Goal: Information Seeking & Learning: Learn about a topic

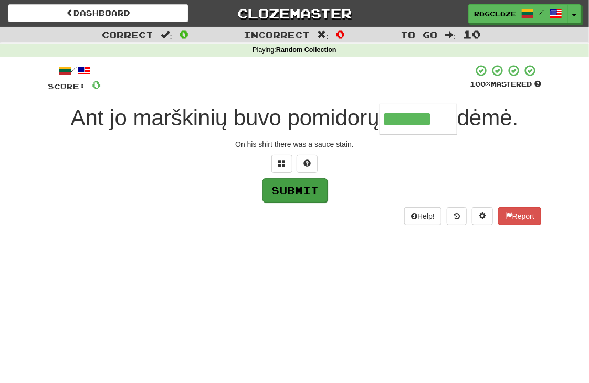
type input "******"
click at [283, 185] on button "Submit" at bounding box center [295, 191] width 65 height 24
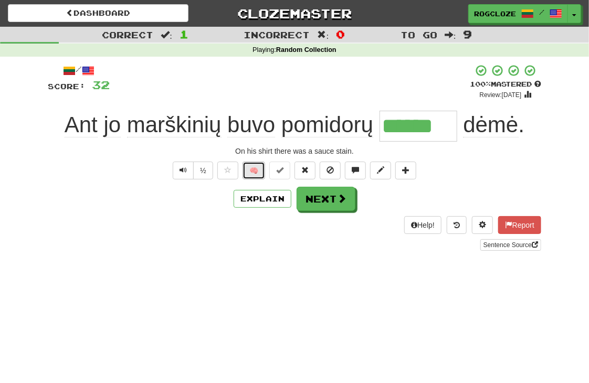
click at [253, 167] on button "🧠" at bounding box center [254, 171] width 23 height 18
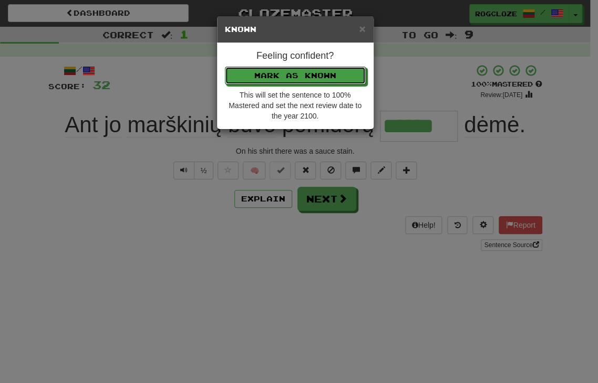
drag, startPoint x: 259, startPoint y: 79, endPoint x: 263, endPoint y: 103, distance: 25.0
click at [261, 80] on button "Mark as Known" at bounding box center [295, 76] width 141 height 18
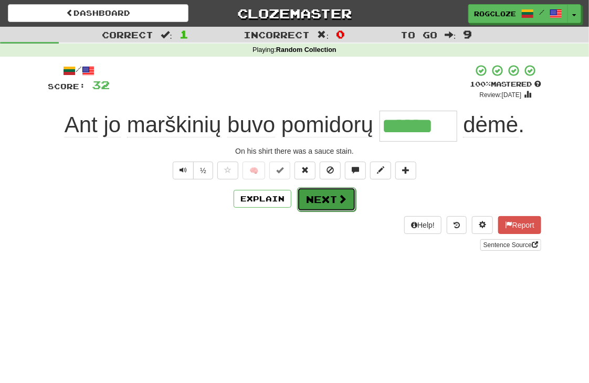
click at [321, 202] on button "Next" at bounding box center [326, 200] width 59 height 24
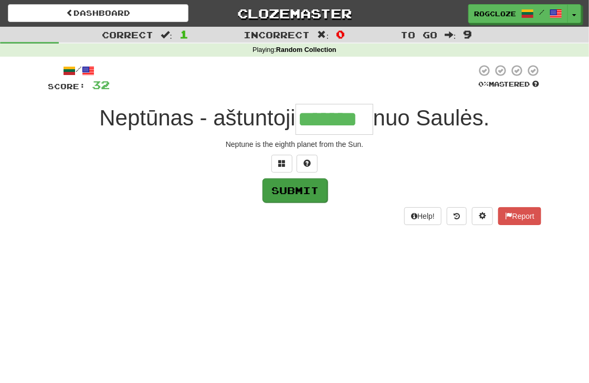
type input "*******"
click at [286, 190] on button "Submit" at bounding box center [295, 191] width 65 height 24
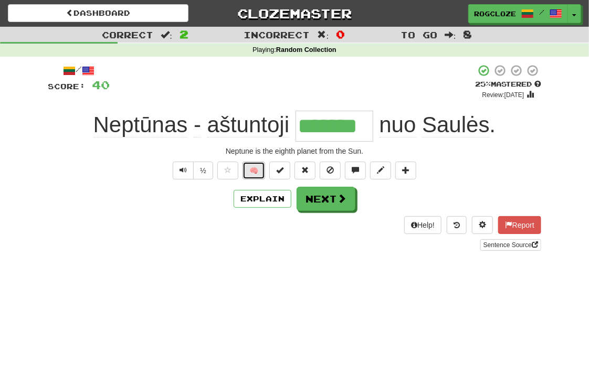
click at [248, 174] on button "🧠" at bounding box center [254, 171] width 23 height 18
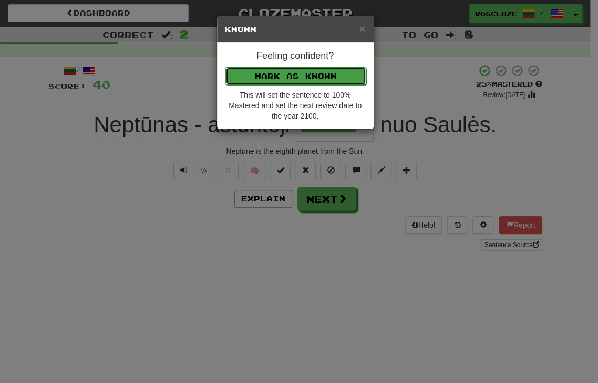
click at [266, 70] on button "Mark as Known" at bounding box center [295, 76] width 141 height 18
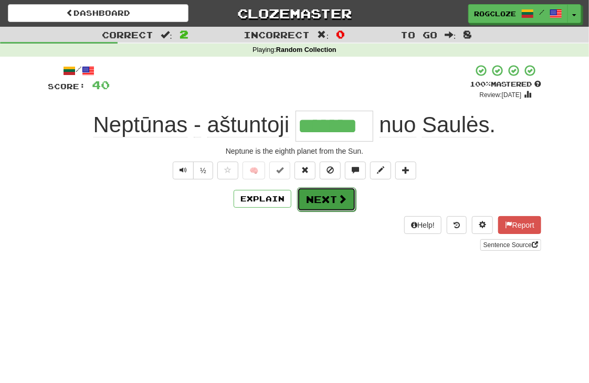
click at [315, 195] on button "Next" at bounding box center [326, 200] width 59 height 24
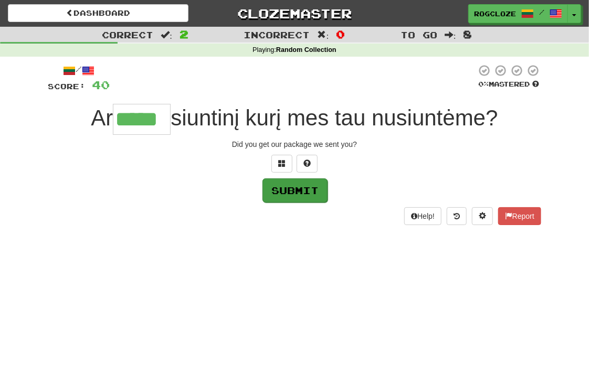
type input "*****"
click at [286, 190] on button "Submit" at bounding box center [295, 191] width 65 height 24
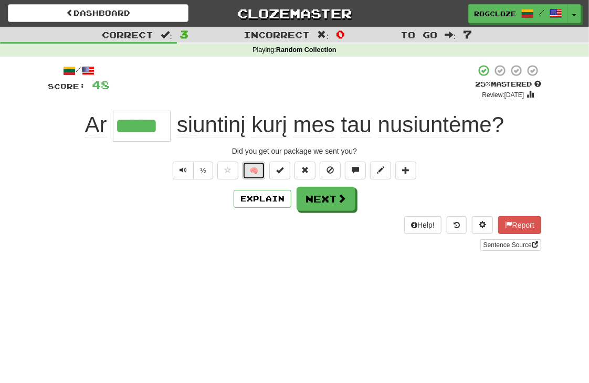
click at [258, 171] on button "🧠" at bounding box center [254, 171] width 23 height 18
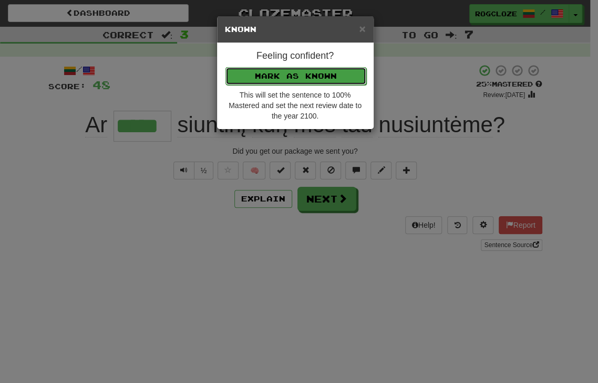
click at [271, 76] on button "Mark as Known" at bounding box center [295, 76] width 141 height 18
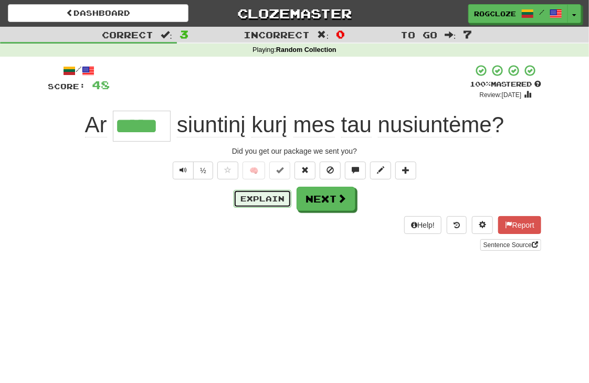
click at [269, 196] on button "Explain" at bounding box center [263, 199] width 58 height 18
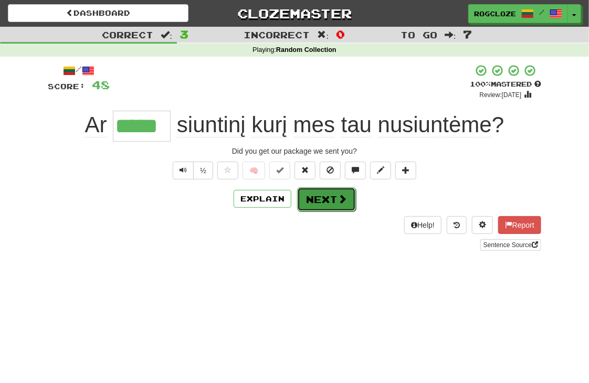
click at [330, 198] on button "Next" at bounding box center [326, 200] width 59 height 24
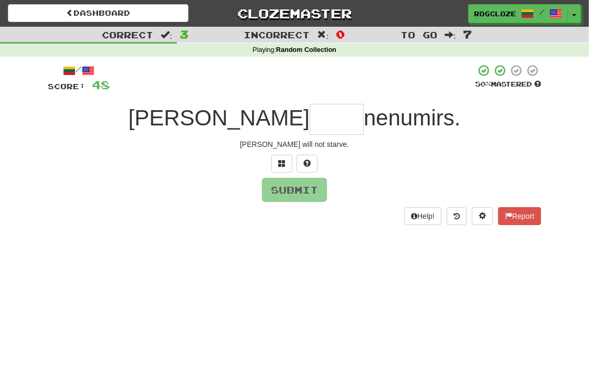
type input "*"
click at [306, 160] on span at bounding box center [307, 163] width 7 height 7
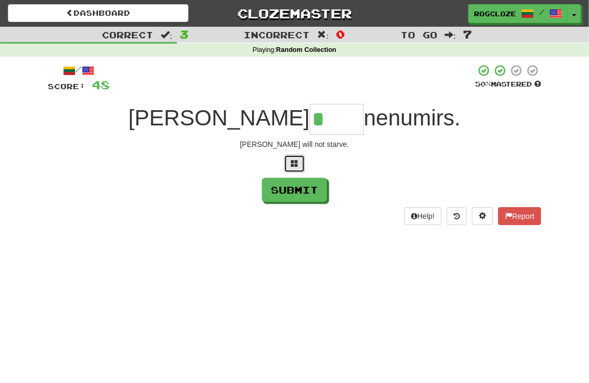
click at [290, 161] on button at bounding box center [294, 164] width 21 height 18
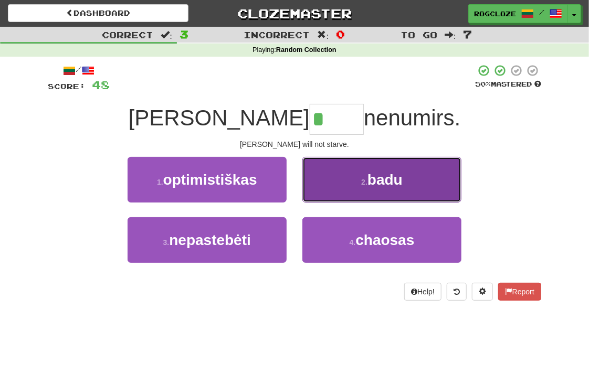
click at [329, 188] on button "2 . badu" at bounding box center [382, 180] width 159 height 46
type input "****"
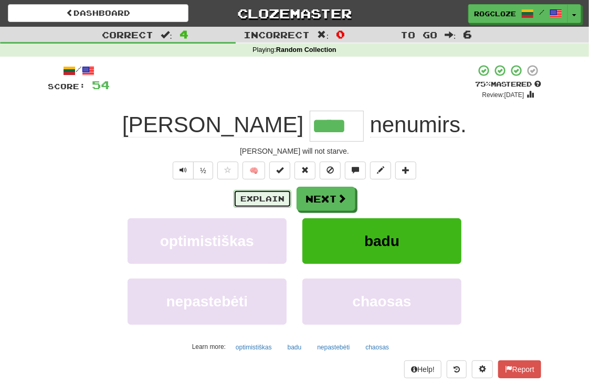
click at [274, 194] on button "Explain" at bounding box center [263, 199] width 58 height 18
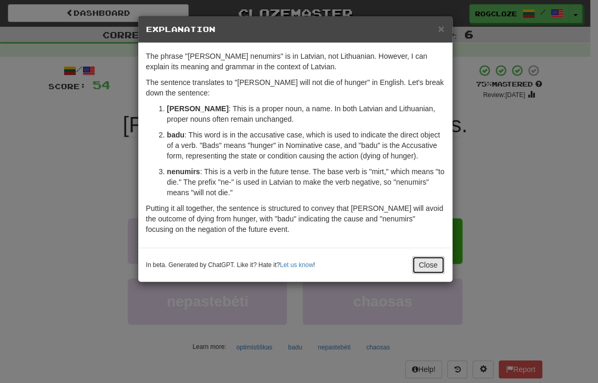
click at [428, 260] on button "Close" at bounding box center [428, 265] width 33 height 18
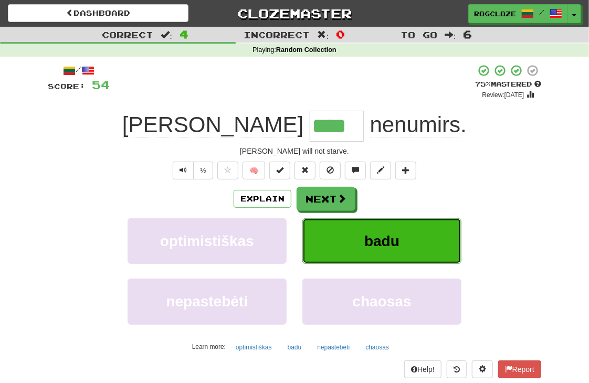
click at [393, 236] on span "badu" at bounding box center [382, 241] width 35 height 16
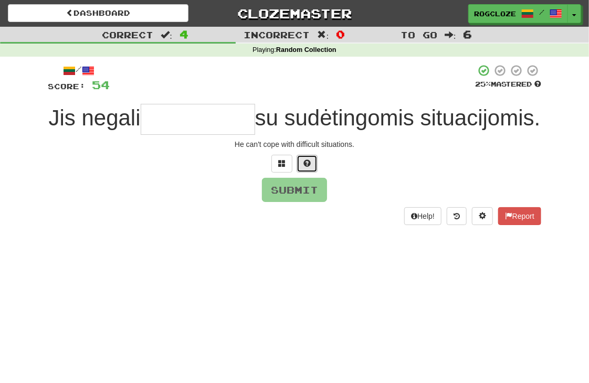
click at [309, 167] on span at bounding box center [307, 163] width 7 height 7
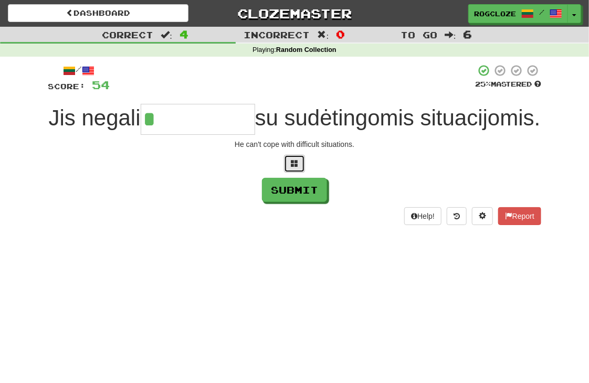
click at [294, 167] on span at bounding box center [294, 163] width 7 height 7
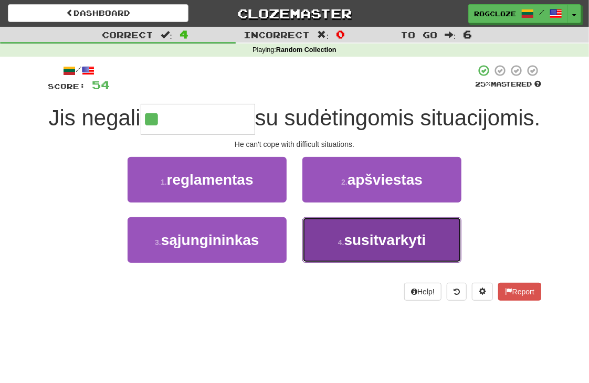
click at [380, 255] on button "4 . susitvarkyti" at bounding box center [382, 240] width 159 height 46
type input "**********"
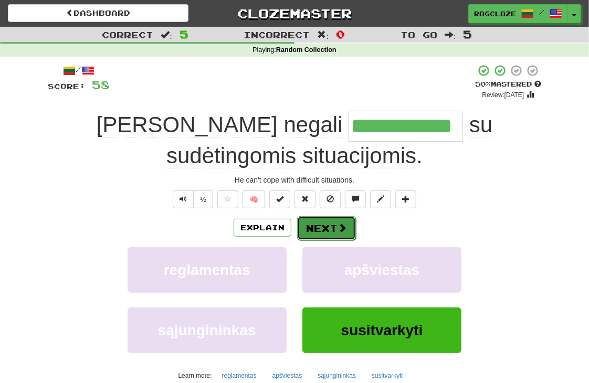
click at [317, 222] on button "Next" at bounding box center [326, 228] width 59 height 24
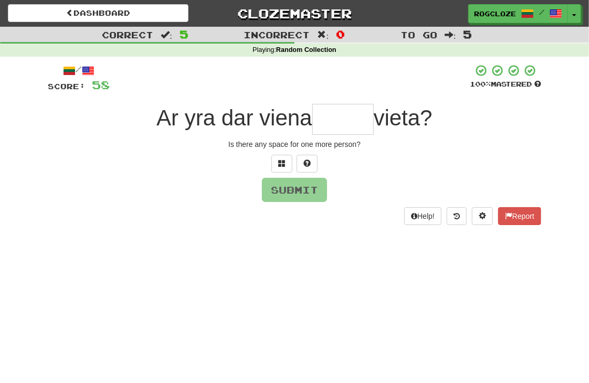
type input "*"
click at [301, 162] on button at bounding box center [307, 164] width 21 height 18
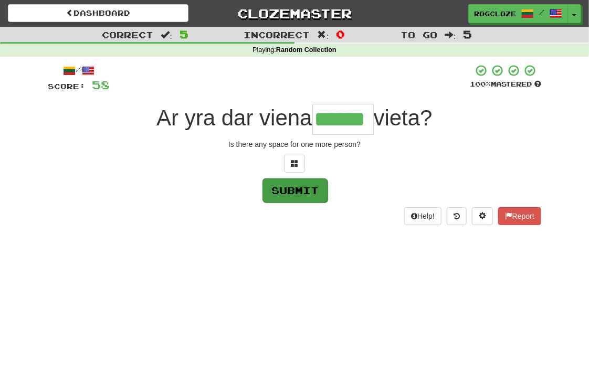
type input "******"
click at [300, 185] on button "Submit" at bounding box center [295, 191] width 65 height 24
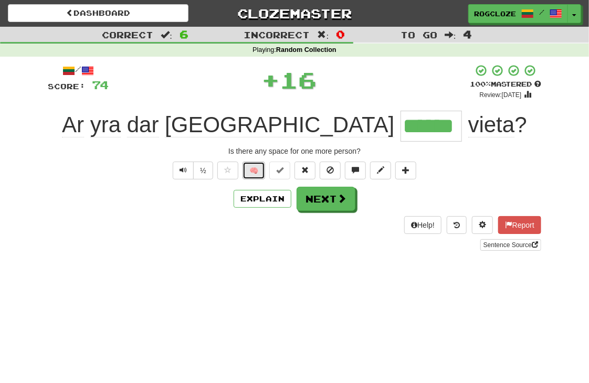
click at [258, 173] on button "🧠" at bounding box center [254, 171] width 23 height 18
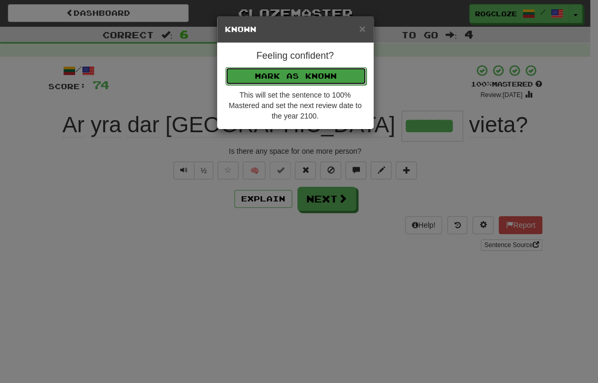
click at [241, 76] on button "Mark as Known" at bounding box center [295, 76] width 141 height 18
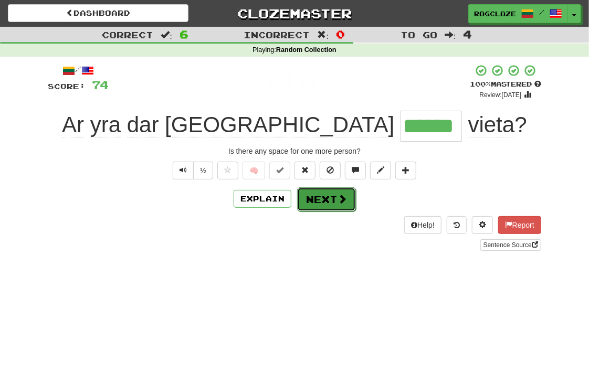
click at [310, 198] on button "Next" at bounding box center [326, 200] width 59 height 24
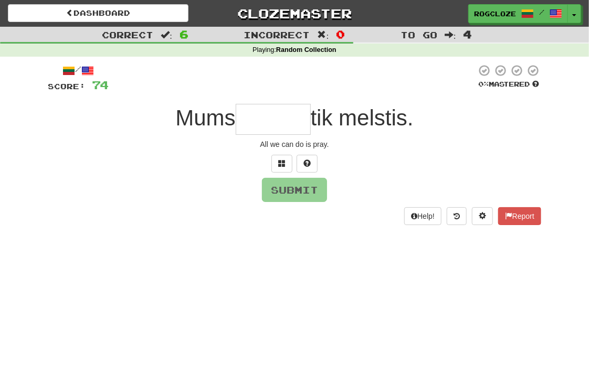
type input "*"
click at [311, 162] on button at bounding box center [307, 164] width 21 height 18
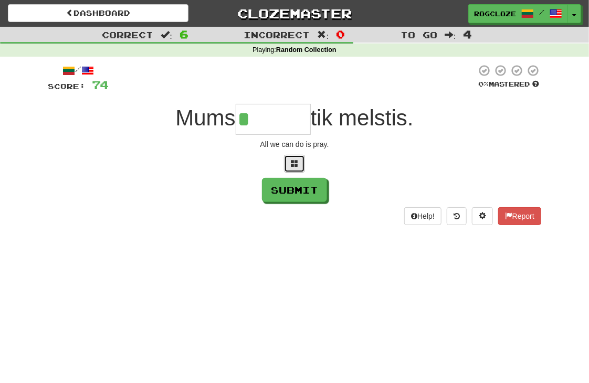
click at [297, 165] on span at bounding box center [294, 163] width 7 height 7
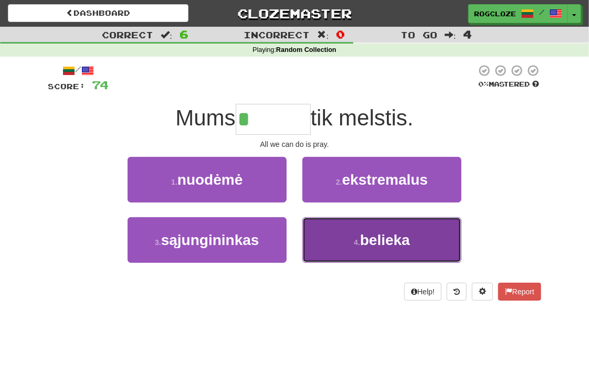
click at [335, 233] on button "4 . [GEOGRAPHIC_DATA]" at bounding box center [382, 240] width 159 height 46
type input "*******"
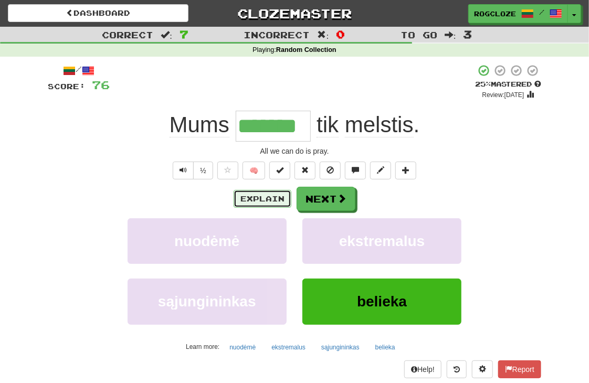
click at [269, 195] on button "Explain" at bounding box center [263, 199] width 58 height 18
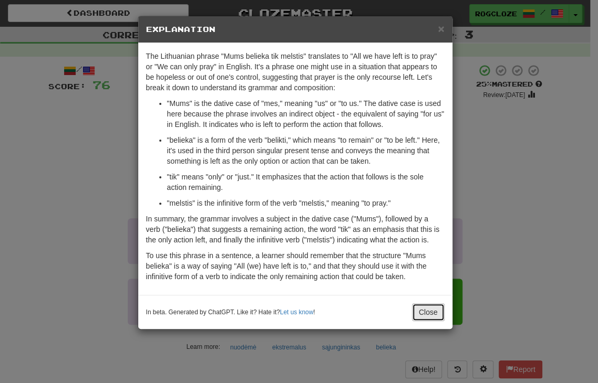
click at [414, 309] on button "Close" at bounding box center [428, 313] width 33 height 18
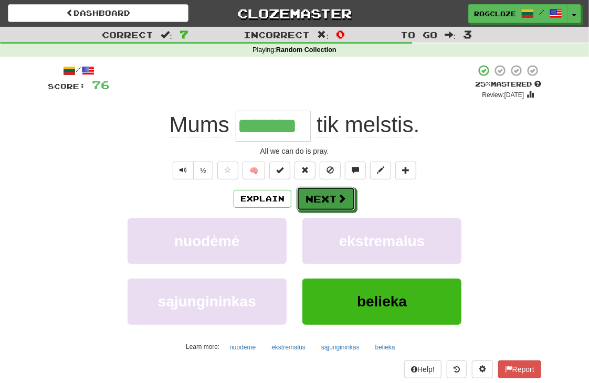
click at [328, 194] on button "Next" at bounding box center [326, 199] width 59 height 24
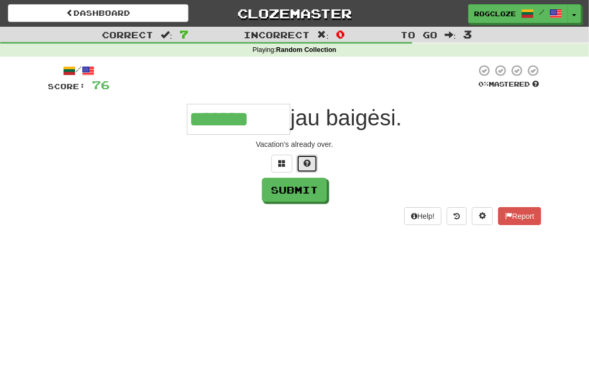
click at [313, 167] on button at bounding box center [307, 164] width 21 height 18
type input "*********"
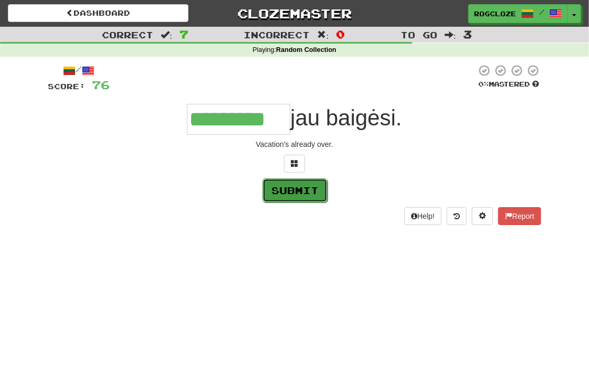
click at [287, 191] on button "Submit" at bounding box center [295, 191] width 65 height 24
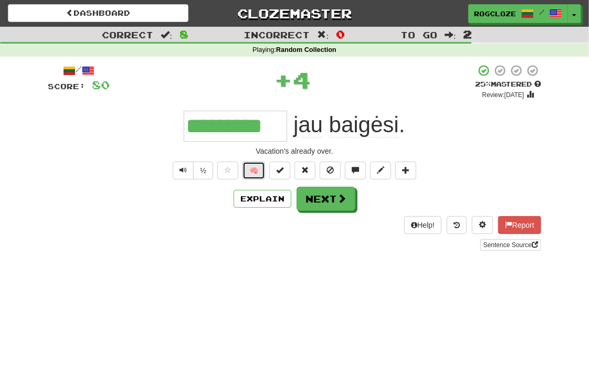
click at [253, 164] on button "🧠" at bounding box center [254, 171] width 23 height 18
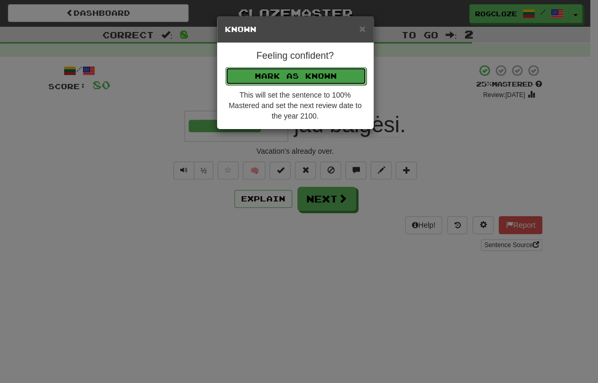
click at [290, 69] on button "Mark as Known" at bounding box center [295, 76] width 141 height 18
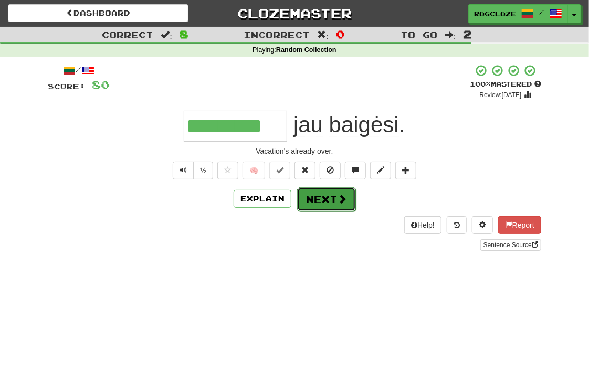
click at [321, 192] on button "Next" at bounding box center [326, 200] width 59 height 24
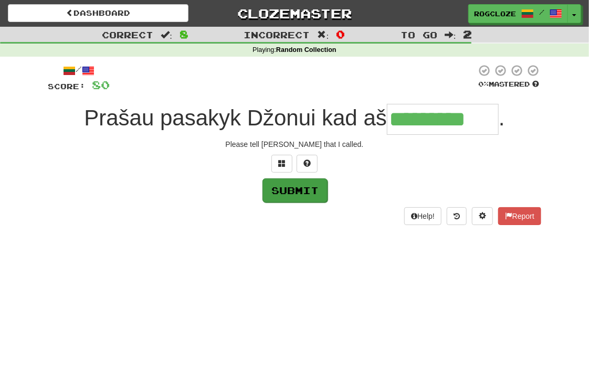
type input "*********"
click at [293, 192] on button "Submit" at bounding box center [295, 191] width 65 height 24
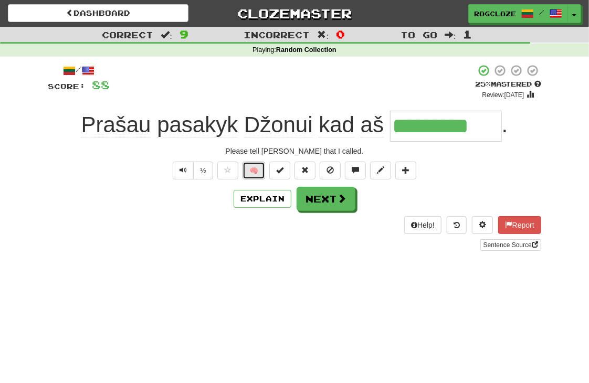
click at [256, 167] on button "🧠" at bounding box center [254, 171] width 23 height 18
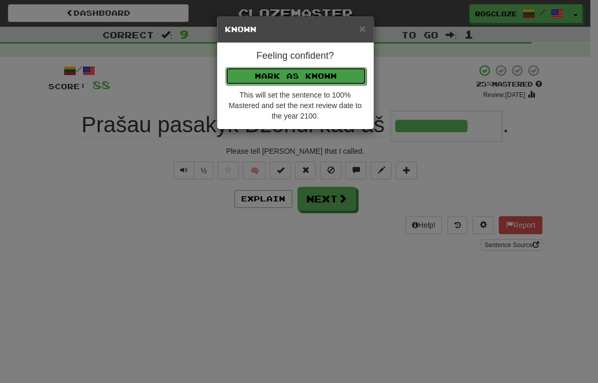
click at [294, 77] on button "Mark as Known" at bounding box center [295, 76] width 141 height 18
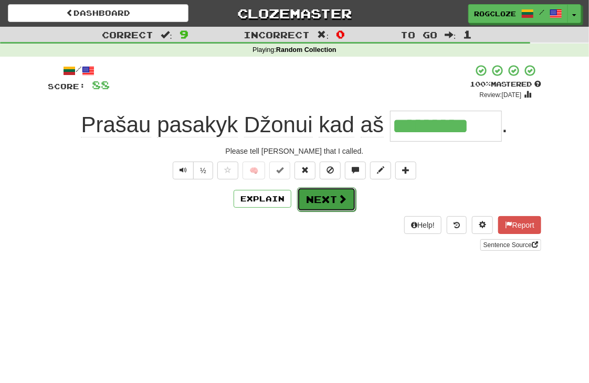
click at [307, 192] on button "Next" at bounding box center [326, 200] width 59 height 24
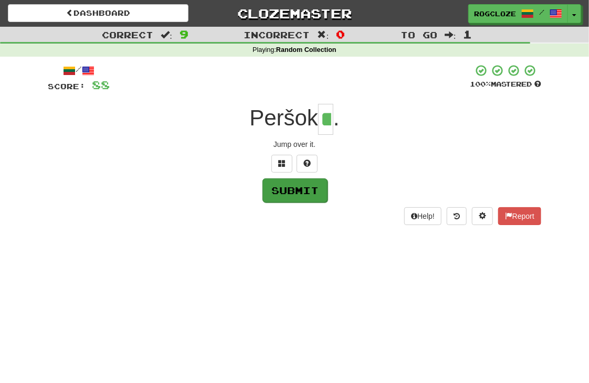
type input "**"
click at [294, 182] on button "Submit" at bounding box center [294, 190] width 65 height 24
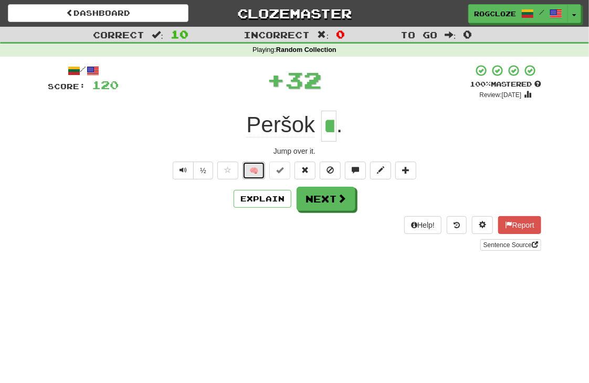
click at [257, 169] on button "🧠" at bounding box center [254, 171] width 23 height 18
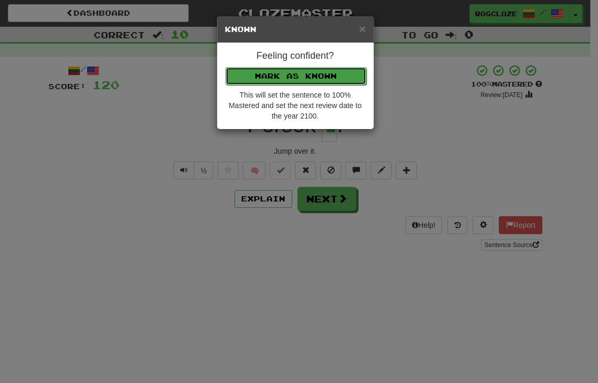
click at [265, 75] on button "Mark as Known" at bounding box center [295, 76] width 141 height 18
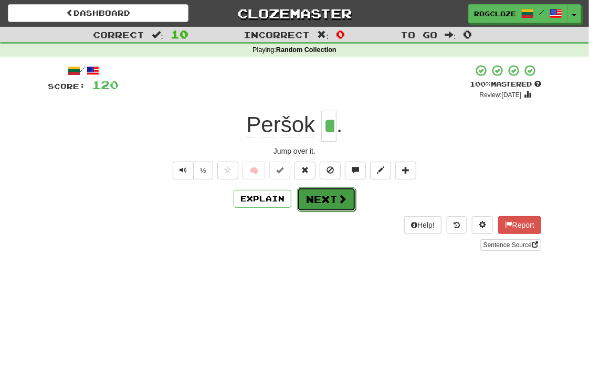
click at [309, 188] on button "Next" at bounding box center [326, 200] width 59 height 24
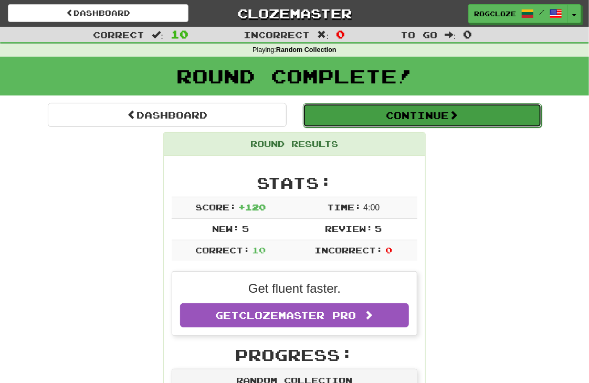
click at [370, 108] on button "Continue" at bounding box center [422, 115] width 239 height 24
